Goal: Task Accomplishment & Management: Manage account settings

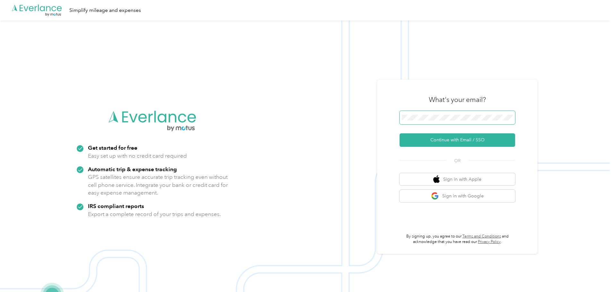
click at [416, 113] on span at bounding box center [458, 117] width 116 height 13
click at [432, 141] on button "Continue with Email / SSO" at bounding box center [458, 140] width 116 height 13
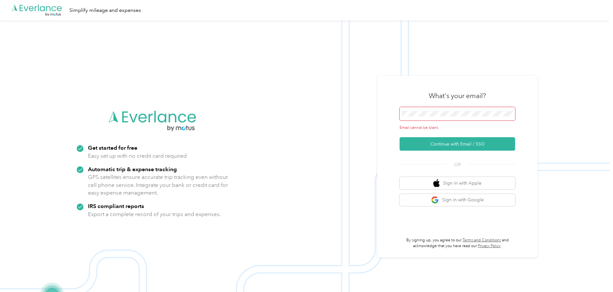
click at [432, 118] on span at bounding box center [458, 113] width 116 height 13
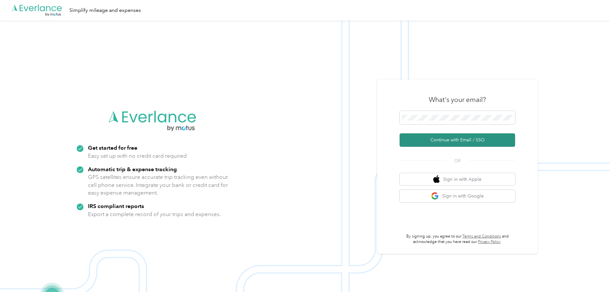
click at [464, 137] on button "Continue with Email / SSO" at bounding box center [458, 140] width 116 height 13
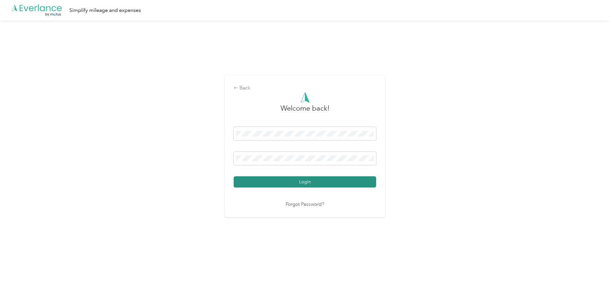
click at [321, 180] on button "Login" at bounding box center [305, 182] width 143 height 11
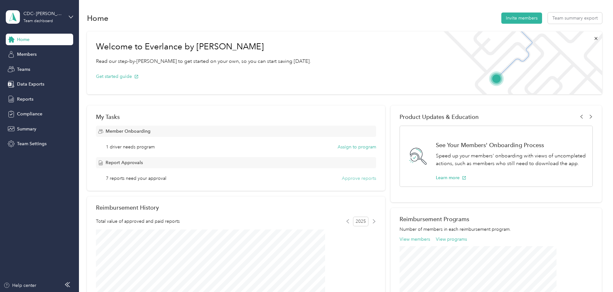
click at [350, 180] on button "Approve reports" at bounding box center [359, 178] width 34 height 7
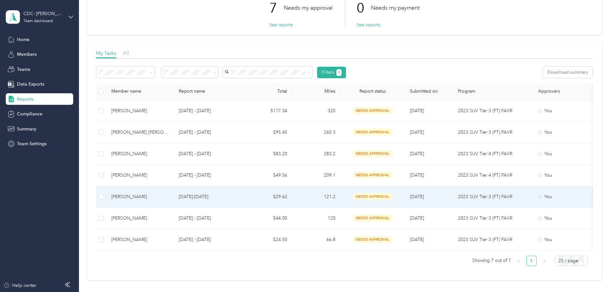
scroll to position [32, 0]
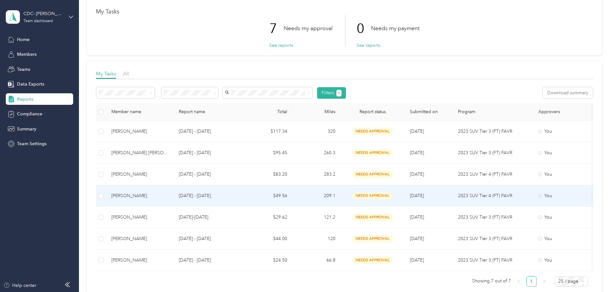
click at [169, 196] on div "[PERSON_NAME]" at bounding box center [139, 196] width 57 height 7
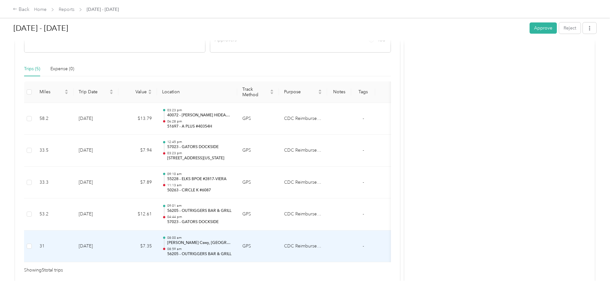
scroll to position [128, 0]
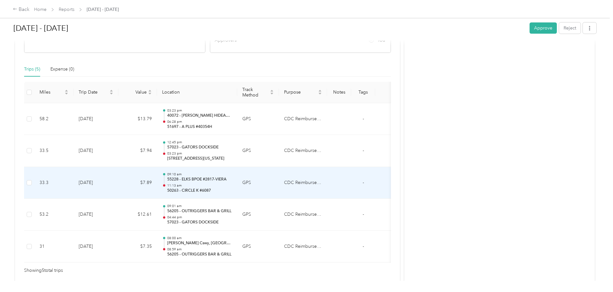
click at [225, 185] on p "11:13 am" at bounding box center [199, 186] width 65 height 4
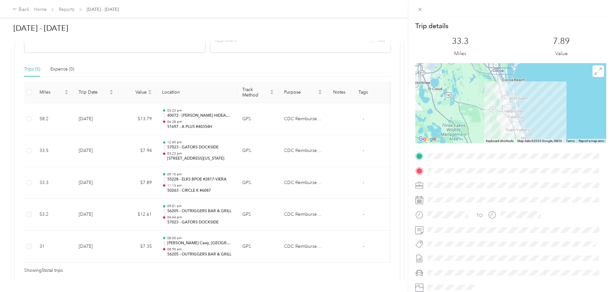
click at [390, 186] on div "Trip details This trip cannot be edited because it is either under review, appr…" at bounding box center [306, 146] width 613 height 292
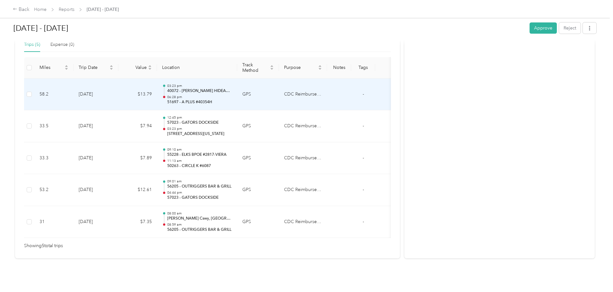
scroll to position [161, 0]
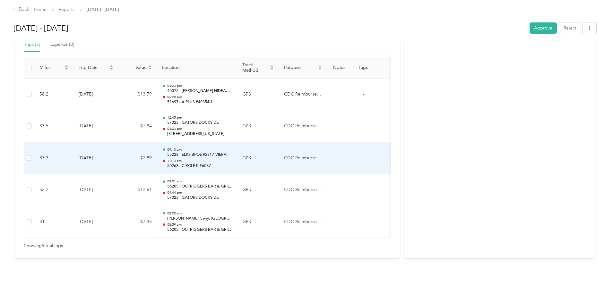
click at [118, 157] on td "[DATE]" at bounding box center [96, 159] width 45 height 32
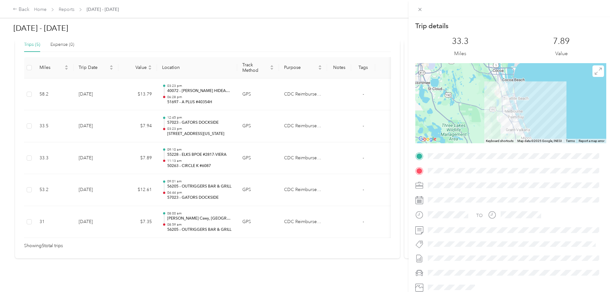
click at [232, 121] on div "Trip details This trip cannot be edited because it is either under review, appr…" at bounding box center [306, 146] width 613 height 292
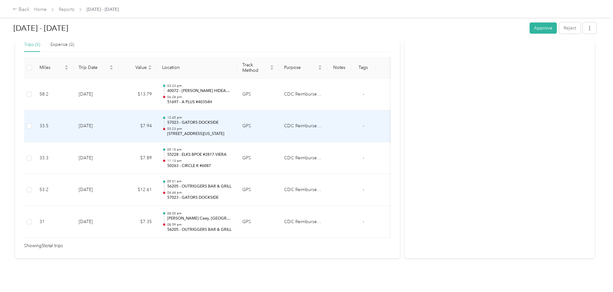
click at [232, 127] on p "03:23 pm" at bounding box center [199, 129] width 65 height 4
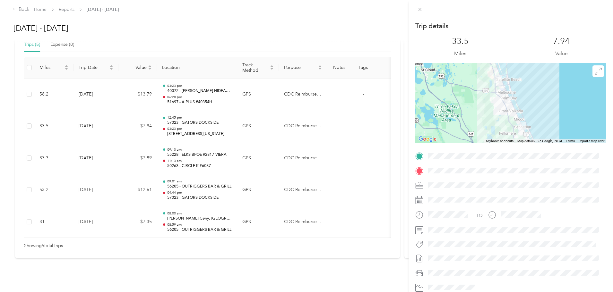
click at [249, 150] on div "Trip details This trip cannot be edited because it is either under review, appr…" at bounding box center [306, 146] width 613 height 292
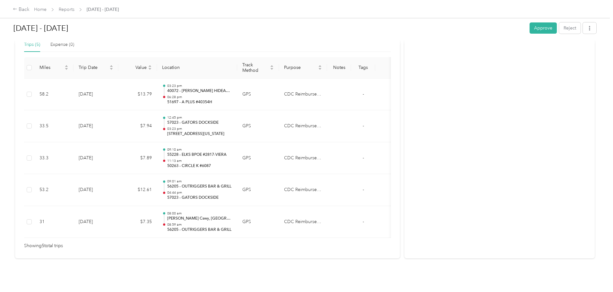
click at [232, 151] on div "09:10 am 55228 - ELKS BPOE #2817-VIERA 11:13 am 50263 - CIRCLE K #6087" at bounding box center [199, 159] width 65 height 22
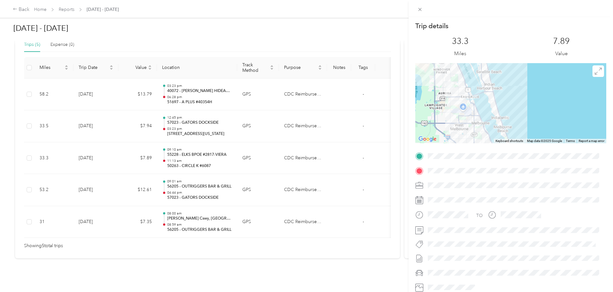
drag, startPoint x: 497, startPoint y: 112, endPoint x: 616, endPoint y: 126, distance: 119.6
click at [610, 126] on html "Back Home Reports [DATE] - [DATE] [DATE] - [DATE] Approve Reject Needs Approval…" at bounding box center [305, 146] width 610 height 292
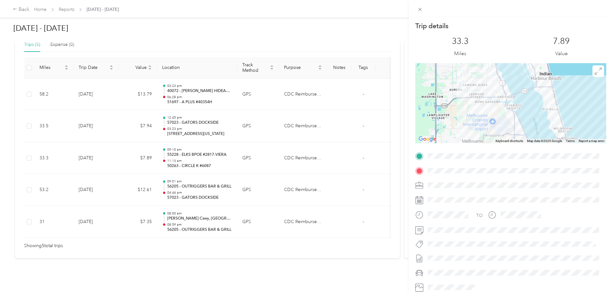
drag, startPoint x: 480, startPoint y: 109, endPoint x: 550, endPoint y: 134, distance: 74.3
click at [550, 134] on div at bounding box center [510, 103] width 191 height 80
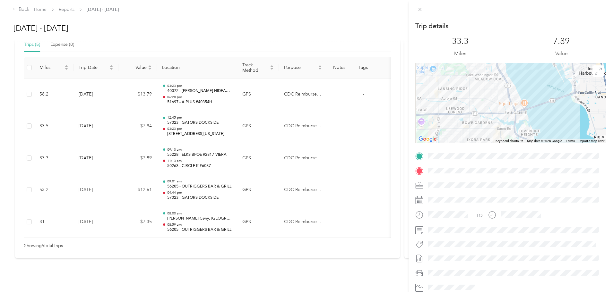
drag, startPoint x: 497, startPoint y: 92, endPoint x: 555, endPoint y: 147, distance: 80.4
click at [555, 147] on div "Trip details This trip cannot be edited because it is either under review, appr…" at bounding box center [510, 165] width 191 height 286
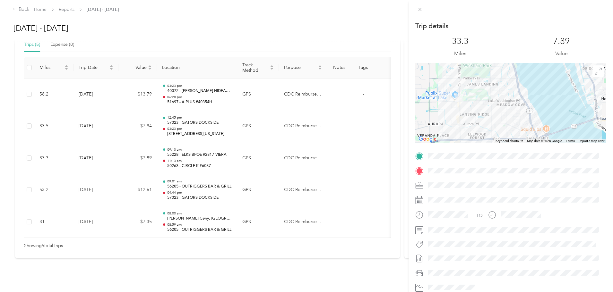
drag, startPoint x: 486, startPoint y: 84, endPoint x: 501, endPoint y: 110, distance: 30.0
click at [501, 110] on div at bounding box center [510, 103] width 191 height 80
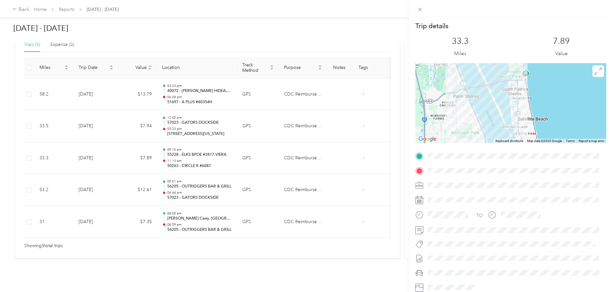
click at [492, 155] on div "Trip details This trip cannot be edited because it is either under review, appr…" at bounding box center [510, 165] width 191 height 286
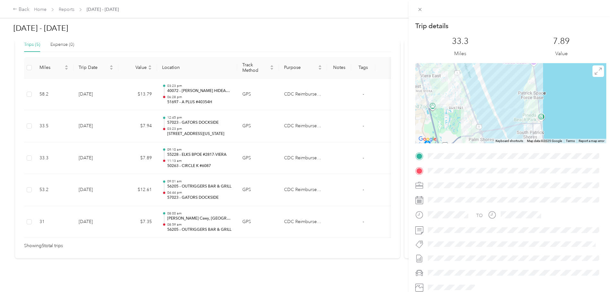
drag, startPoint x: 486, startPoint y: 109, endPoint x: 502, endPoint y: 152, distance: 46.0
click at [502, 152] on div "Trip details This trip cannot be edited because it is either under review, appr…" at bounding box center [510, 165] width 191 height 286
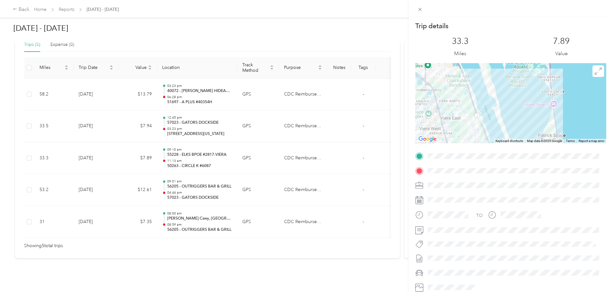
drag, startPoint x: 485, startPoint y: 94, endPoint x: 505, endPoint y: 136, distance: 46.5
click at [505, 136] on div at bounding box center [510, 103] width 191 height 80
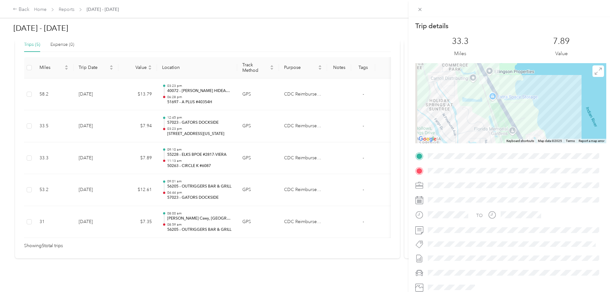
drag, startPoint x: 449, startPoint y: 105, endPoint x: 535, endPoint y: 118, distance: 86.7
click at [535, 118] on div at bounding box center [510, 103] width 191 height 80
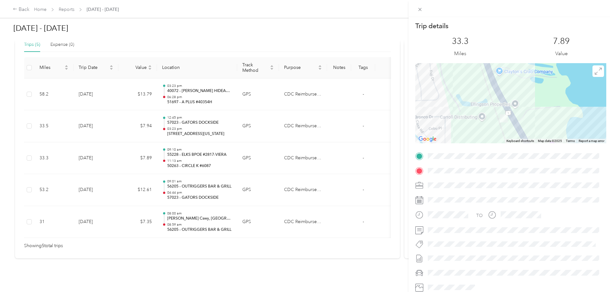
drag, startPoint x: 456, startPoint y: 78, endPoint x: 536, endPoint y: 124, distance: 92.7
click at [536, 124] on div at bounding box center [510, 103] width 191 height 80
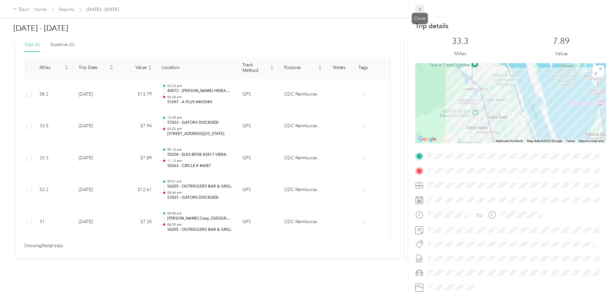
click at [421, 8] on icon at bounding box center [419, 9] width 5 height 5
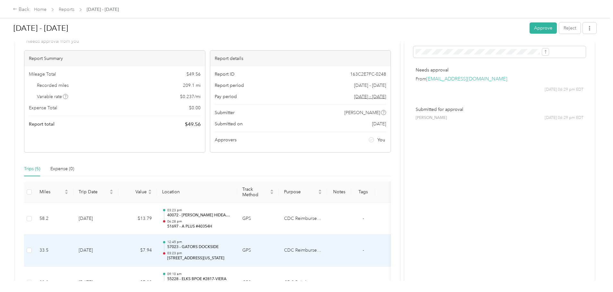
scroll to position [0, 0]
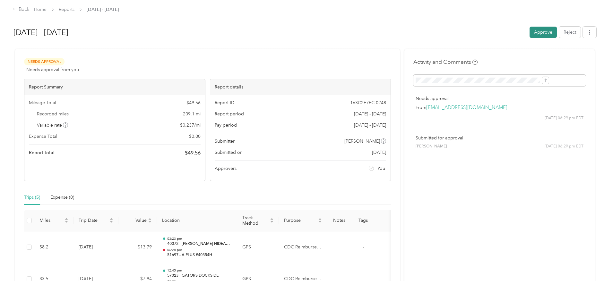
click at [530, 35] on button "Approve" at bounding box center [543, 32] width 27 height 11
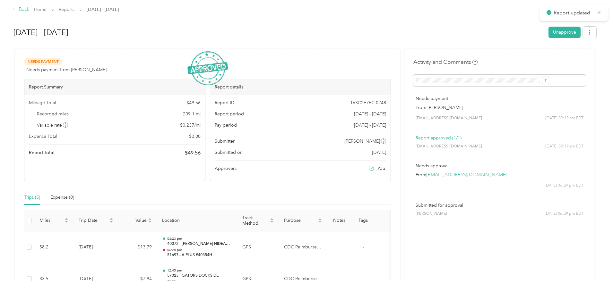
click at [30, 11] on div "Back" at bounding box center [21, 10] width 17 height 8
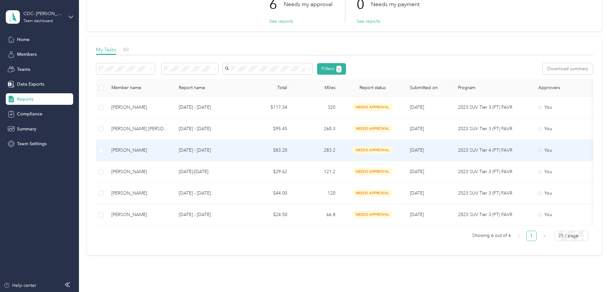
scroll to position [64, 0]
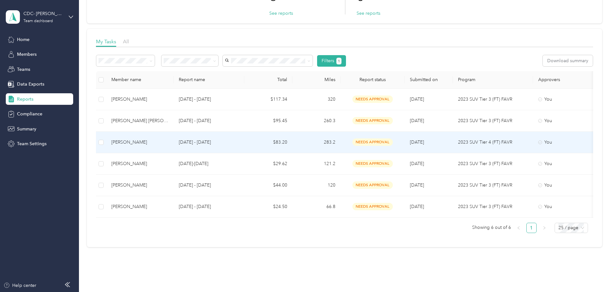
click at [169, 141] on div "[PERSON_NAME]" at bounding box center [139, 142] width 57 height 7
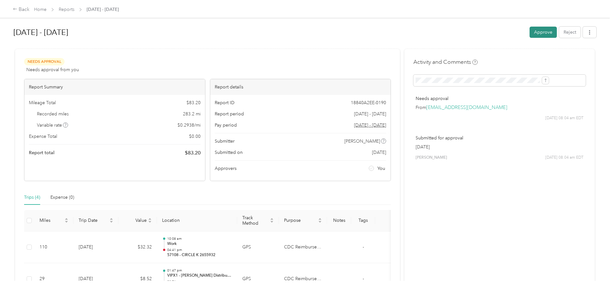
click at [530, 34] on button "Approve" at bounding box center [543, 32] width 27 height 11
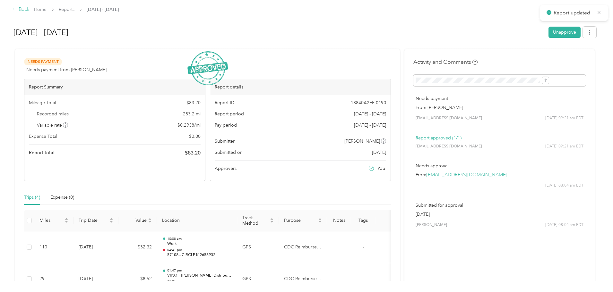
click at [30, 11] on div "Back" at bounding box center [21, 10] width 17 height 8
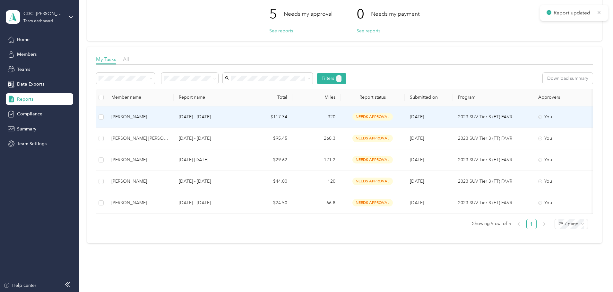
scroll to position [64, 0]
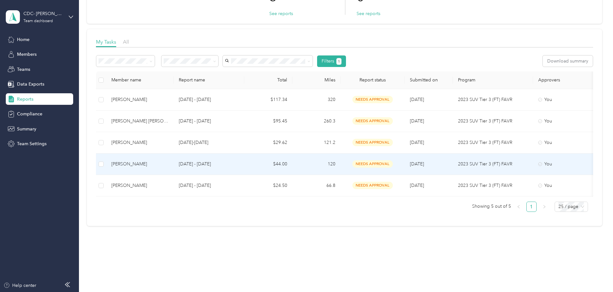
click at [165, 164] on div "[PERSON_NAME]" at bounding box center [139, 164] width 57 height 7
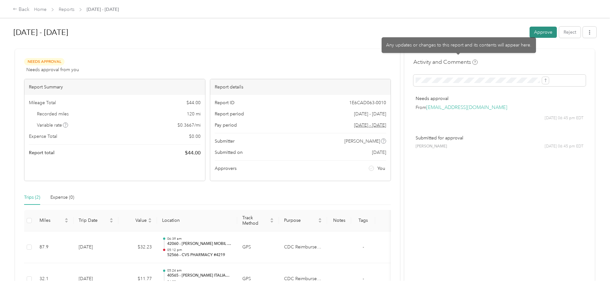
click at [530, 34] on button "Approve" at bounding box center [543, 32] width 27 height 11
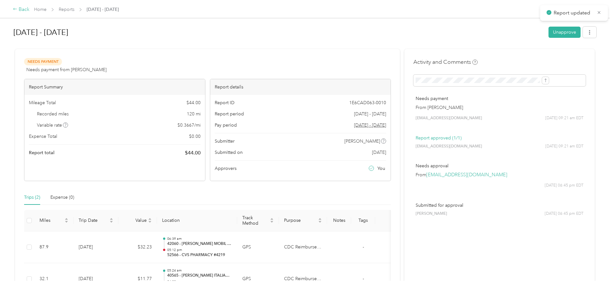
click at [30, 9] on div "Back" at bounding box center [21, 10] width 17 height 8
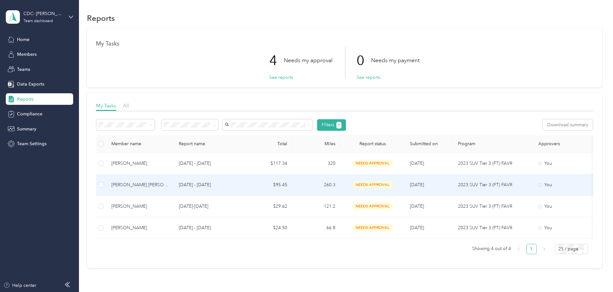
click at [169, 185] on div "[PERSON_NAME] [PERSON_NAME]" at bounding box center [139, 185] width 57 height 7
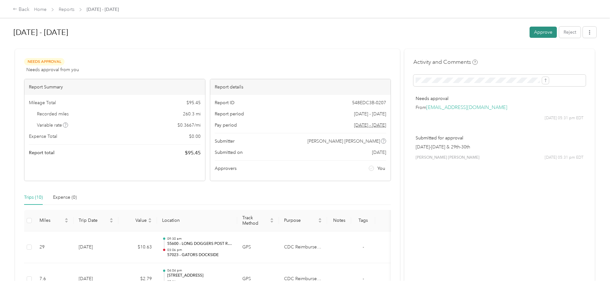
click at [530, 30] on button "Approve" at bounding box center [543, 32] width 27 height 11
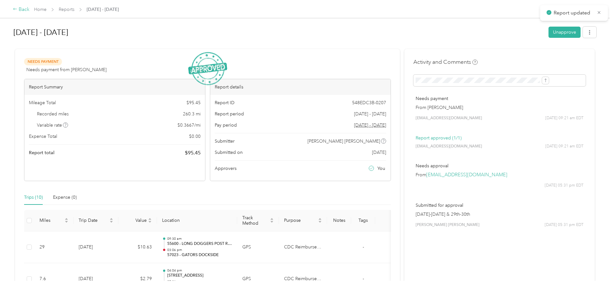
click at [30, 11] on div "Back" at bounding box center [21, 10] width 17 height 8
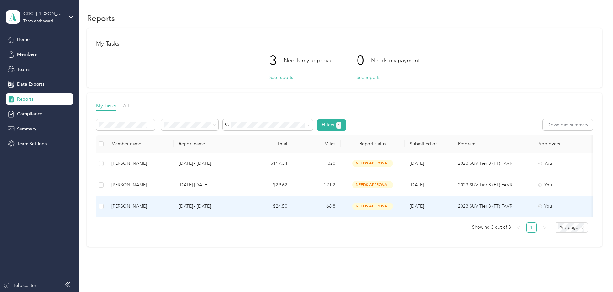
click at [169, 207] on div "[PERSON_NAME]" at bounding box center [139, 206] width 57 height 7
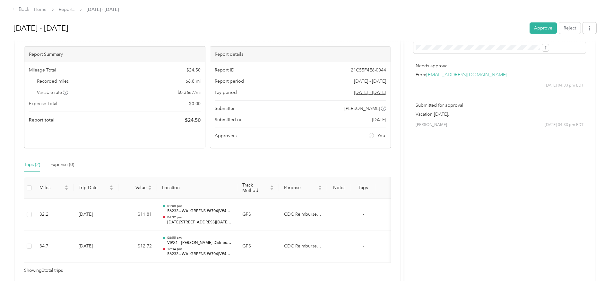
scroll to position [64, 0]
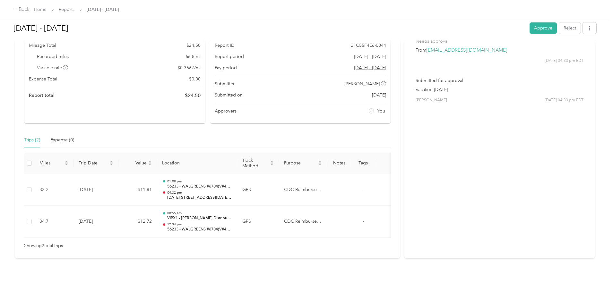
drag, startPoint x: 398, startPoint y: 83, endPoint x: 443, endPoint y: 83, distance: 44.3
click at [443, 86] on p "Vacation [DATE]." at bounding box center [500, 89] width 168 height 7
copy p "Vacation [DATE]."
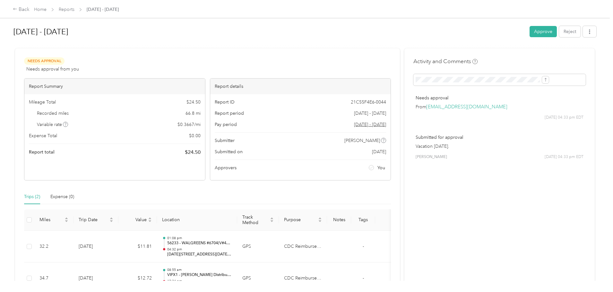
scroll to position [0, 0]
click at [530, 33] on button "Approve" at bounding box center [543, 32] width 27 height 11
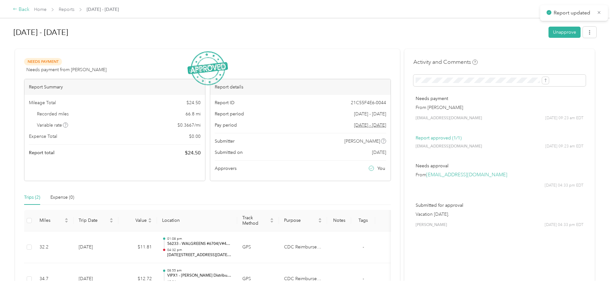
click at [30, 9] on div "Back" at bounding box center [21, 10] width 17 height 8
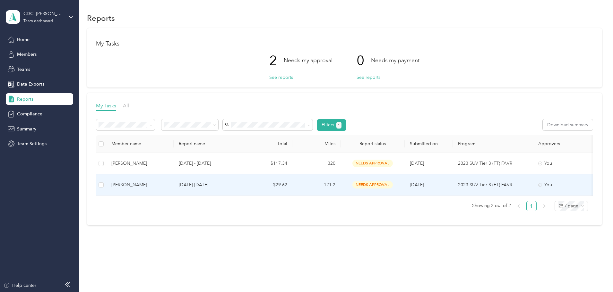
click at [169, 186] on div "[PERSON_NAME]" at bounding box center [139, 185] width 57 height 7
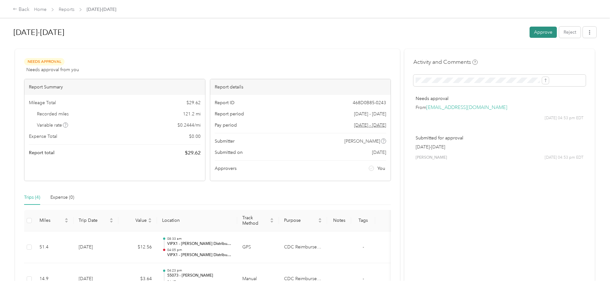
click at [530, 32] on button "Approve" at bounding box center [543, 32] width 27 height 11
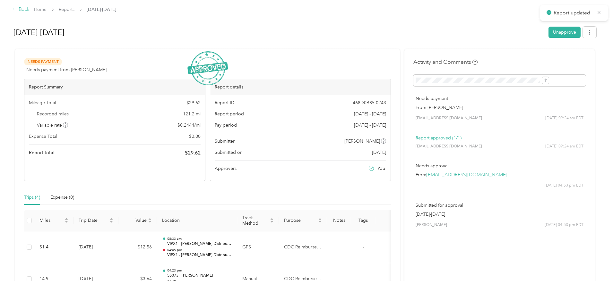
click at [30, 11] on div "Back" at bounding box center [21, 10] width 17 height 8
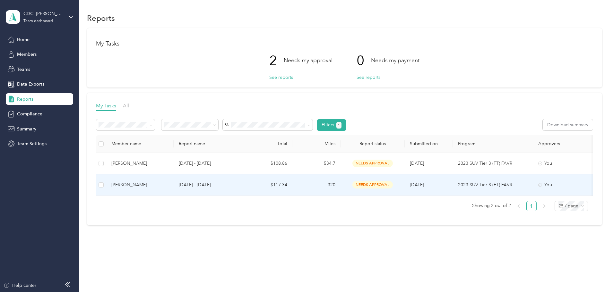
click at [169, 185] on div "[PERSON_NAME]" at bounding box center [139, 185] width 57 height 7
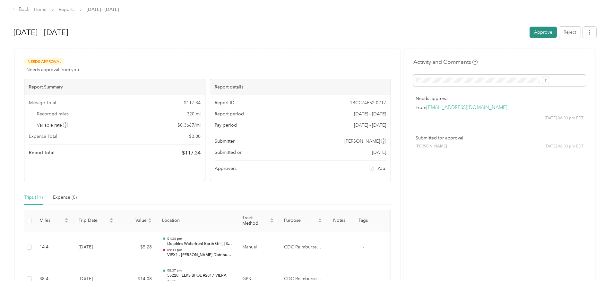
click at [530, 36] on button "Approve" at bounding box center [543, 32] width 27 height 11
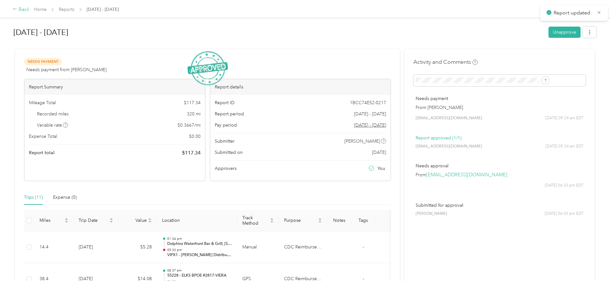
click at [30, 9] on div "Back" at bounding box center [21, 10] width 17 height 8
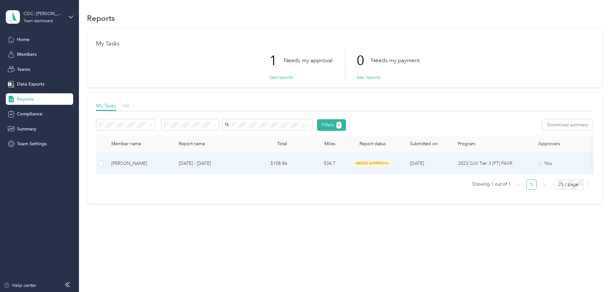
click at [169, 163] on div "[PERSON_NAME]" at bounding box center [139, 163] width 57 height 7
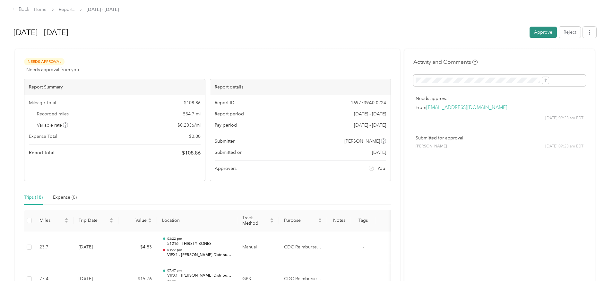
click at [530, 35] on button "Approve" at bounding box center [543, 32] width 27 height 11
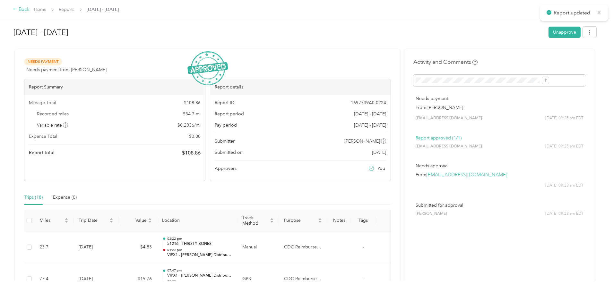
click at [30, 8] on div "Back" at bounding box center [21, 10] width 17 height 8
